Goal: Task Accomplishment & Management: Manage account settings

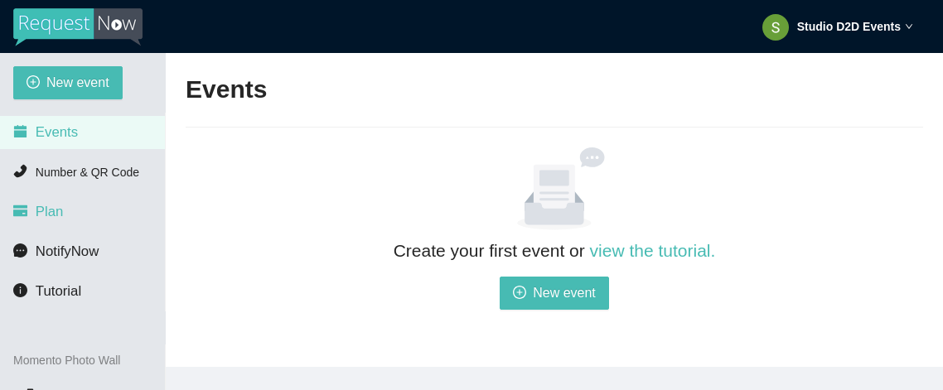
click at [63, 216] on li "Plan" at bounding box center [82, 212] width 165 height 33
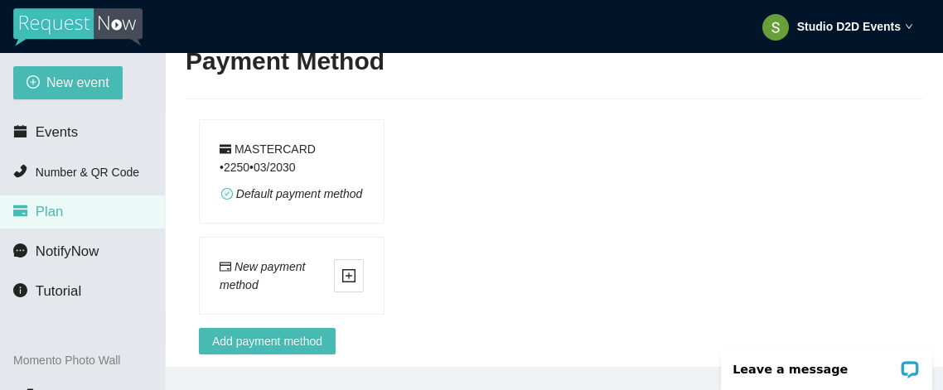
scroll to position [1195, 0]
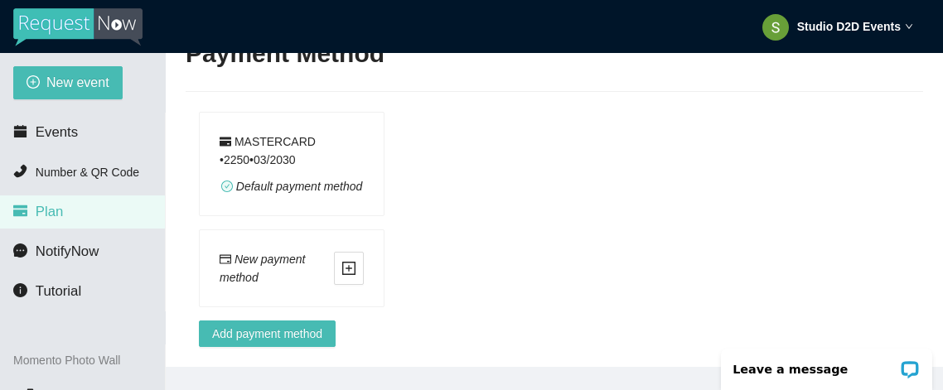
click at [825, 33] on div "Studio D2D Events" at bounding box center [837, 26] width 151 height 53
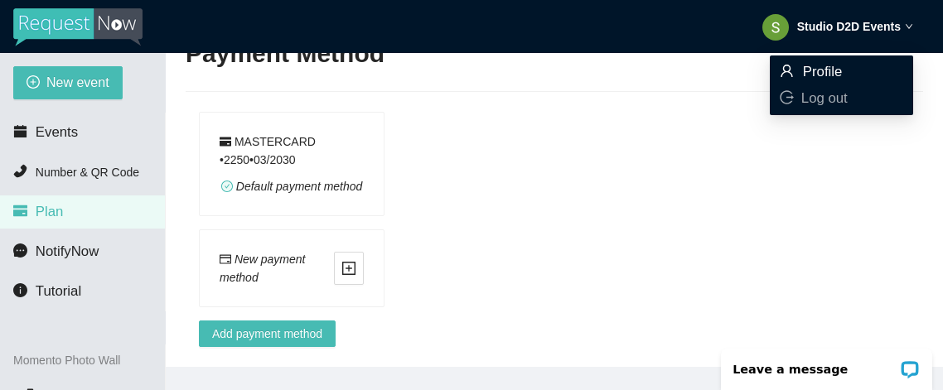
click at [814, 71] on span "Profile" at bounding box center [823, 72] width 40 height 16
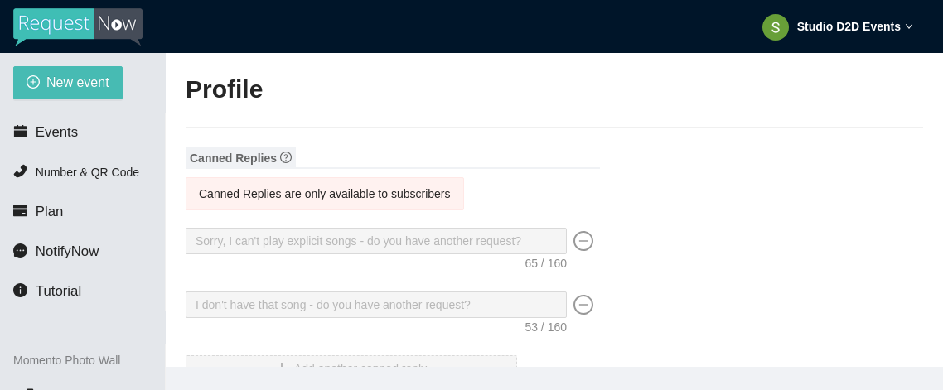
type input "Studio D2D"
type input "Events"
type input "Studio D2D Event Venues"
type input "DJ"
type input "[EMAIL_ADDRESS][DOMAIN_NAME]"
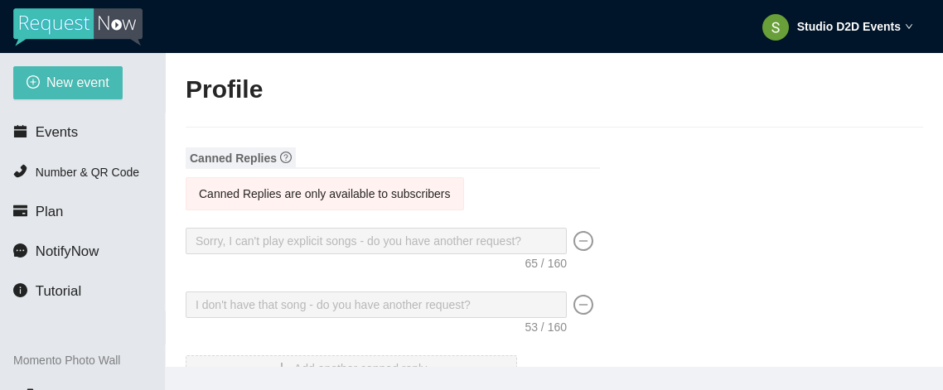
type input "[PHONE_NUMBER]"
